Goal: Task Accomplishment & Management: Use online tool/utility

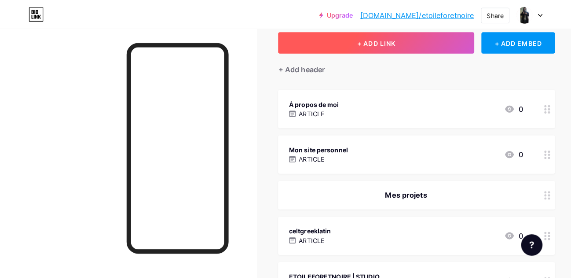
scroll to position [48, 0]
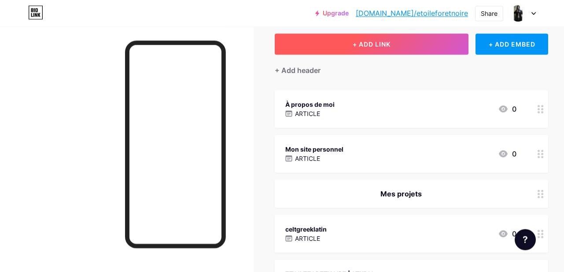
click at [386, 47] on span "+ ADD LINK" at bounding box center [372, 43] width 38 height 7
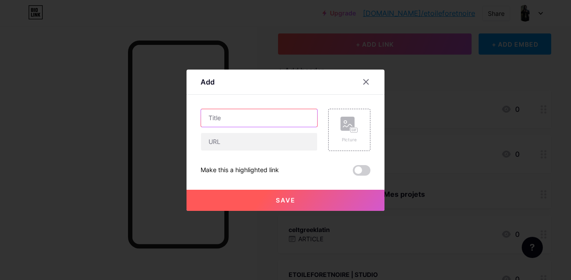
click at [246, 118] on input "text" at bounding box center [259, 118] width 116 height 18
paste input "Japanese language for English/French speakers"
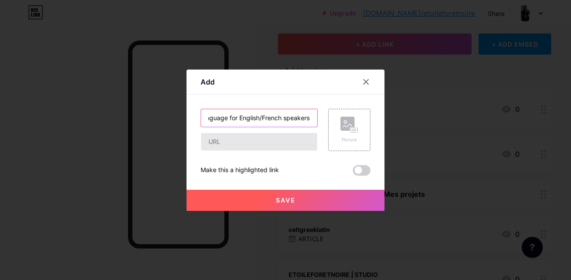
type input "Japanese language for English/French speakers"
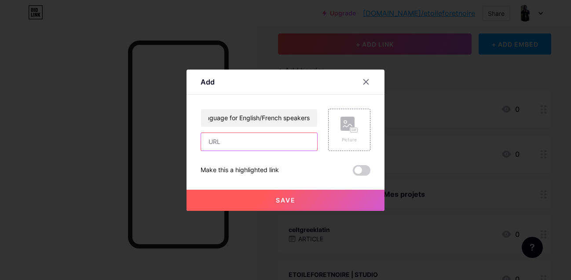
click at [245, 143] on input "text" at bounding box center [259, 142] width 116 height 18
click at [273, 144] on input "text" at bounding box center [259, 142] width 116 height 18
paste input "[URL][DOMAIN_NAME]"
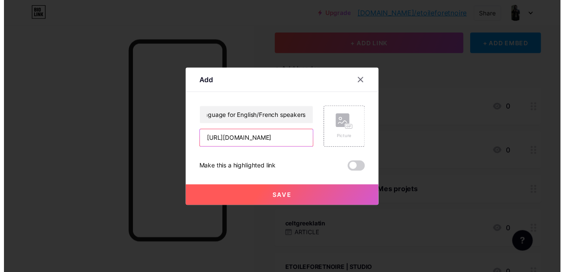
scroll to position [0, 23]
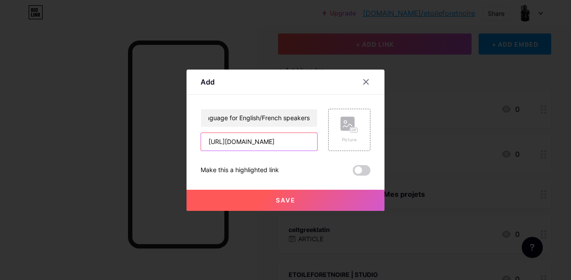
type input "[URL][DOMAIN_NAME]"
click at [298, 198] on button "Save" at bounding box center [286, 200] width 198 height 21
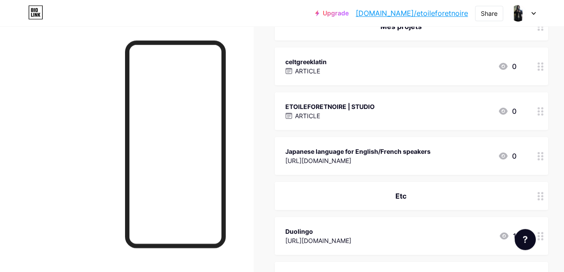
scroll to position [183, 0]
